Goal: Check status: Check status

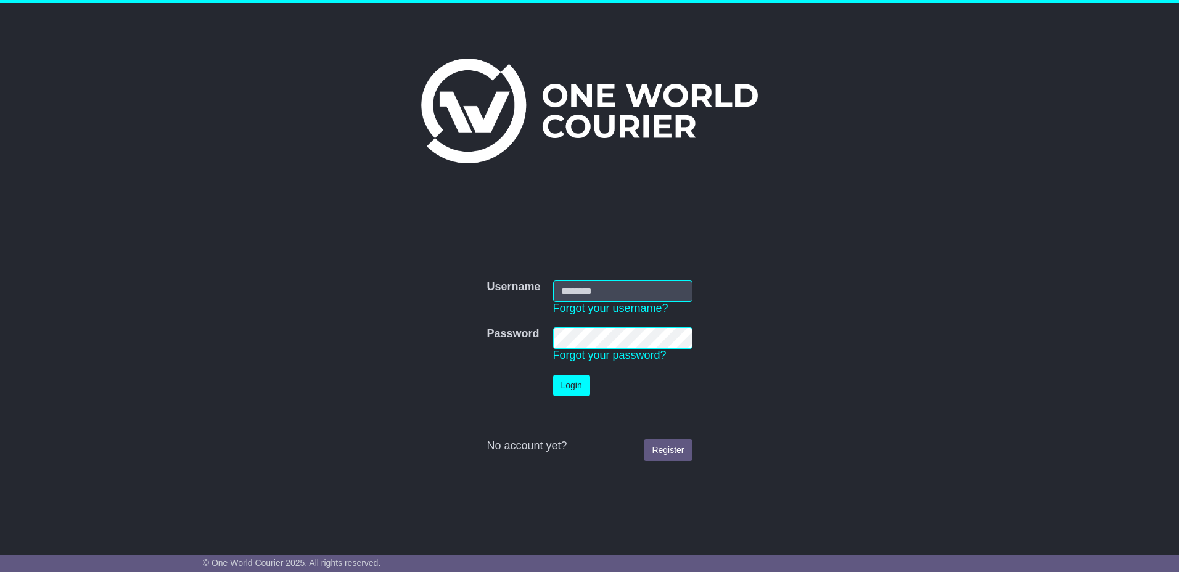
type input "*********"
click at [577, 389] on button "Login" at bounding box center [571, 386] width 37 height 22
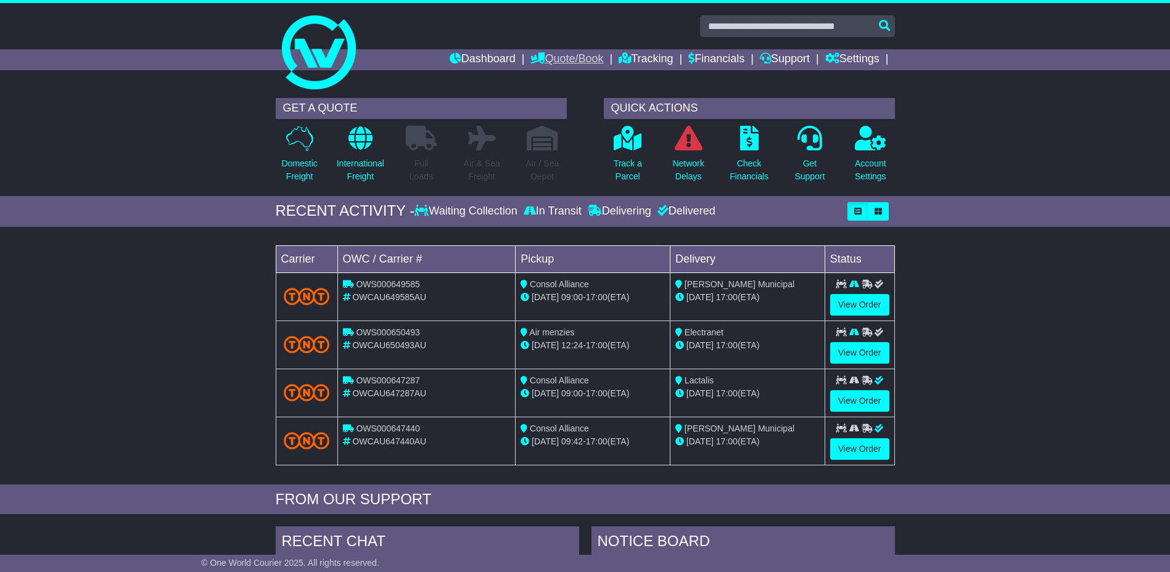
click at [552, 61] on link "Quote/Book" at bounding box center [566, 59] width 73 height 21
click at [547, 80] on link "Domestic" at bounding box center [579, 81] width 97 height 14
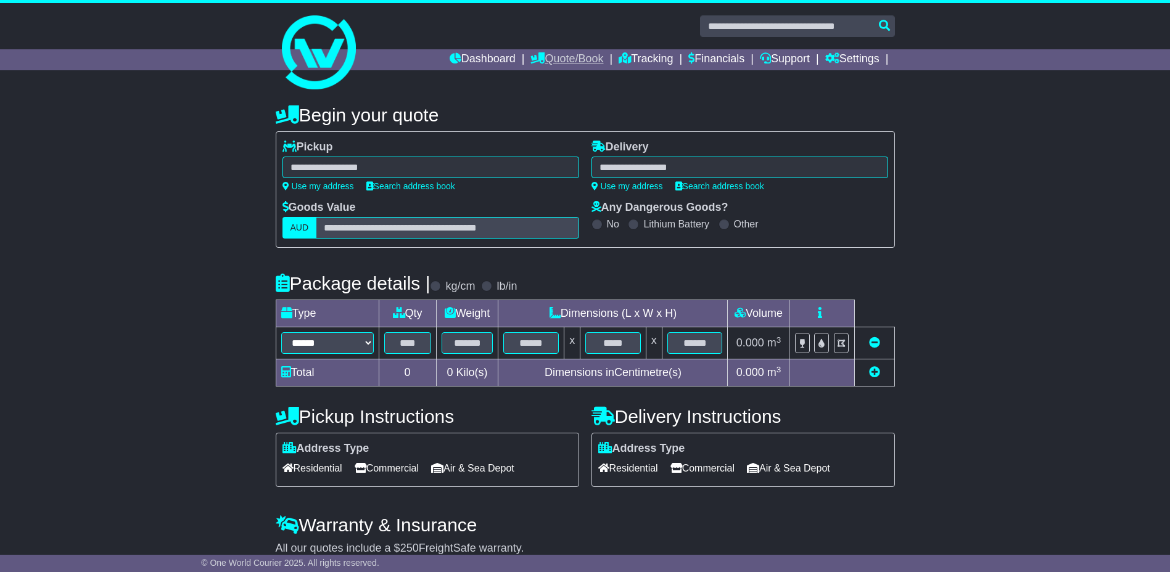
click at [553, 57] on link "Quote/Book" at bounding box center [566, 59] width 73 height 21
click at [549, 108] on link "Saved Quotes" at bounding box center [579, 108] width 97 height 14
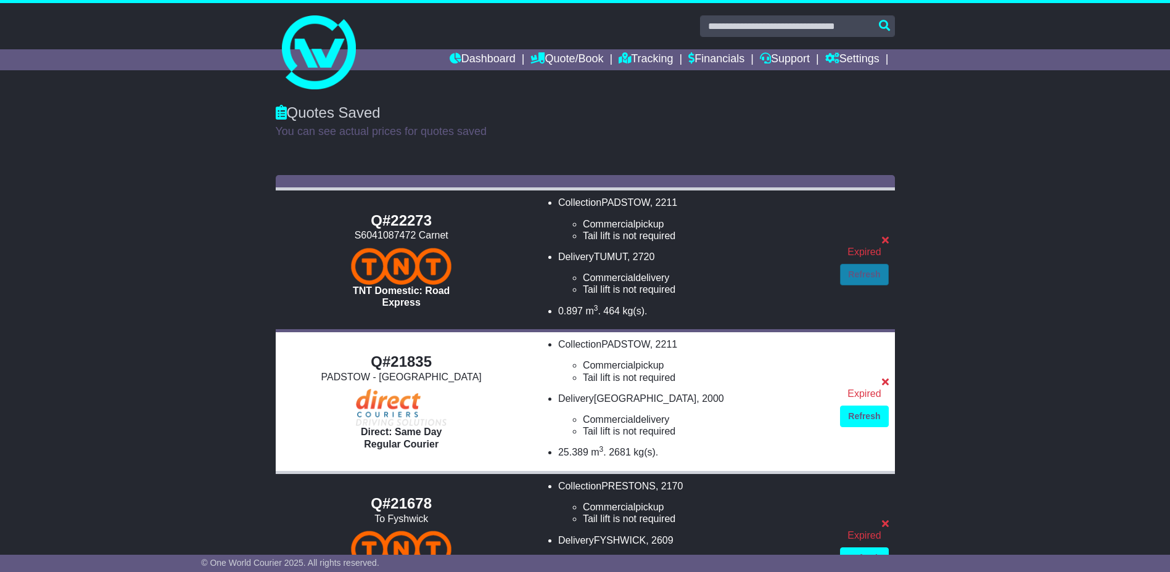
click at [855, 276] on link "Refresh" at bounding box center [864, 275] width 48 height 22
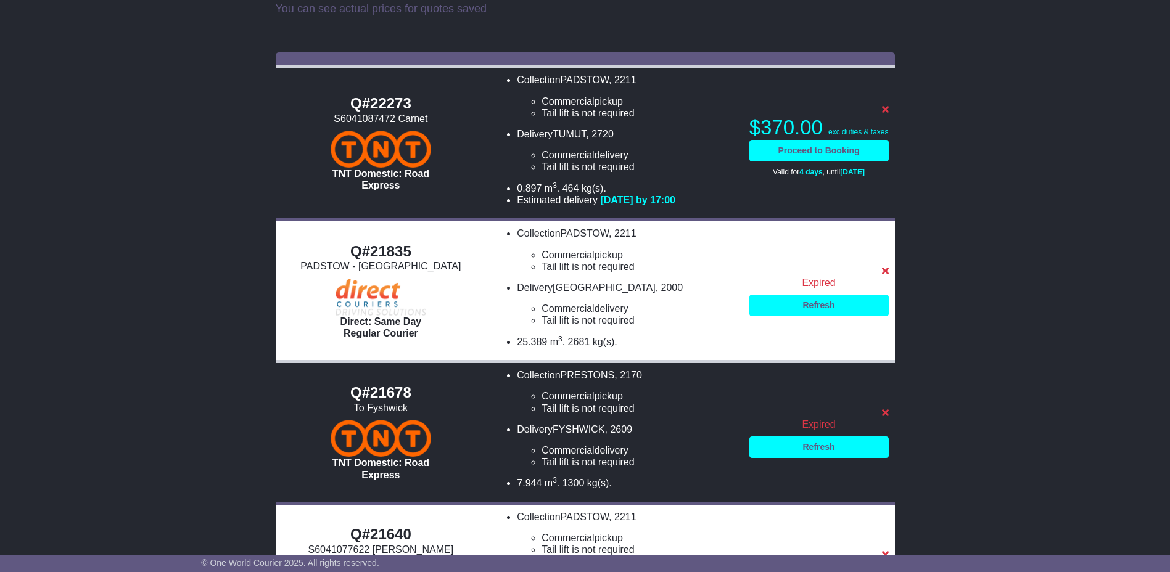
scroll to position [61, 0]
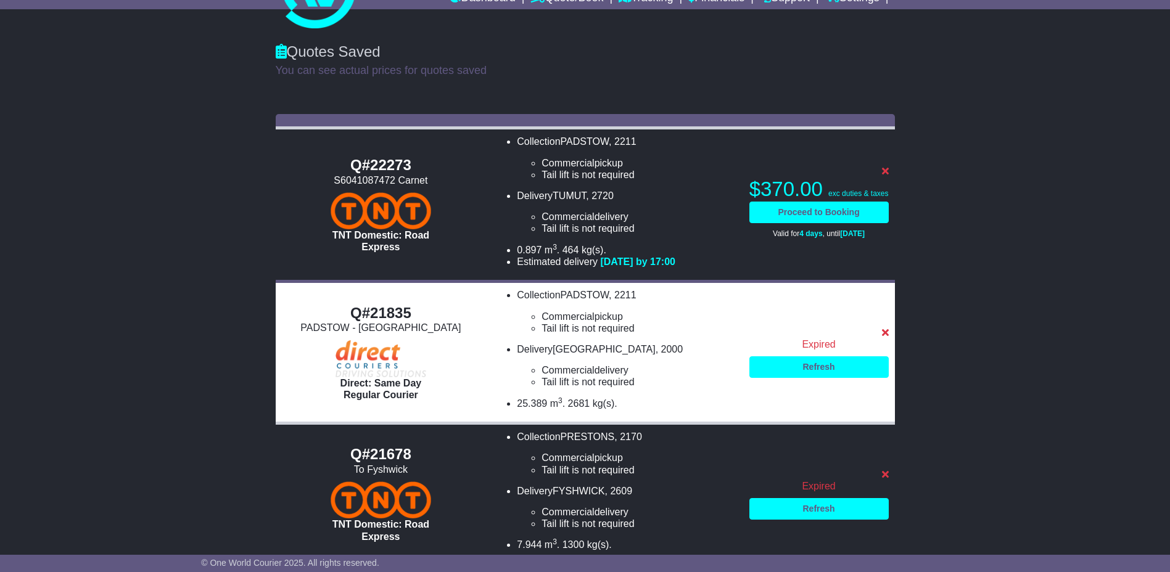
click at [359, 176] on div "S6041087472 Carnet" at bounding box center [381, 180] width 199 height 12
copy div "S6041087472"
